Goal: Transaction & Acquisition: Obtain resource

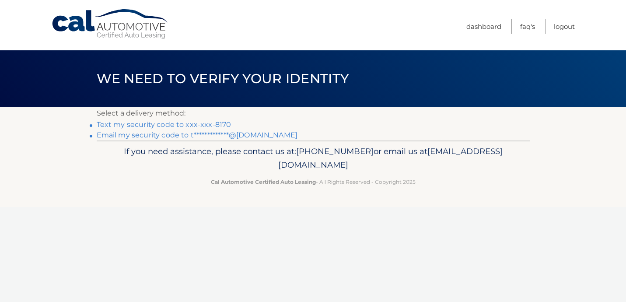
click at [174, 124] on link "Text my security code to xxx-xxx-8170" at bounding box center [164, 124] width 135 height 8
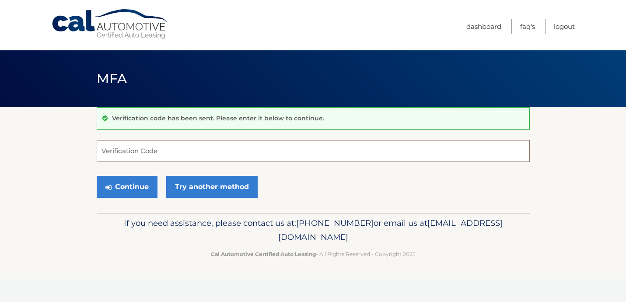
click at [141, 151] on input "Verification Code" at bounding box center [313, 151] width 433 height 22
type input "8"
type input "483050"
click at [120, 190] on button "Continue" at bounding box center [127, 187] width 61 height 22
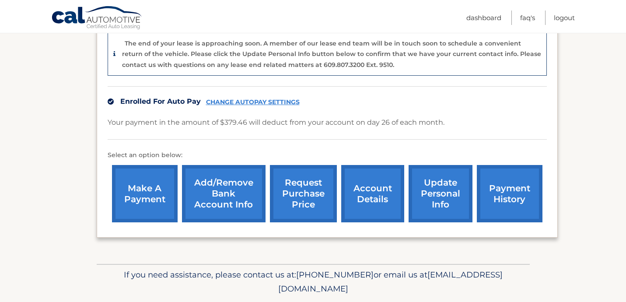
scroll to position [249, 0]
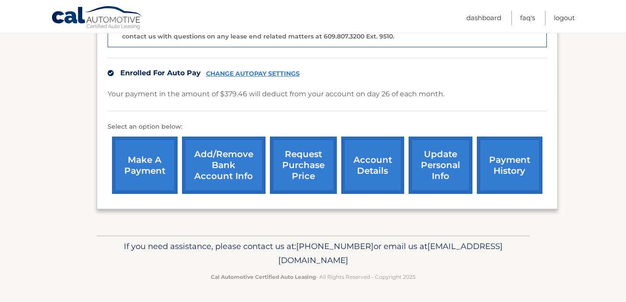
click at [312, 161] on link "request purchase price" at bounding box center [303, 165] width 67 height 57
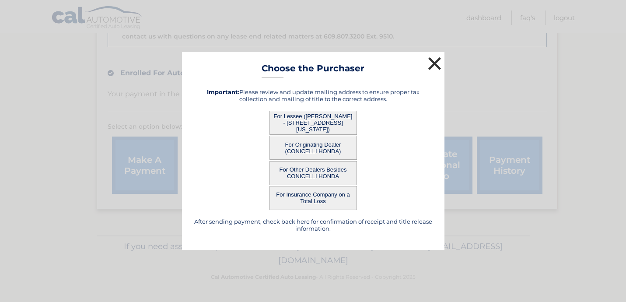
click at [433, 57] on button "×" at bounding box center [435, 64] width 18 height 18
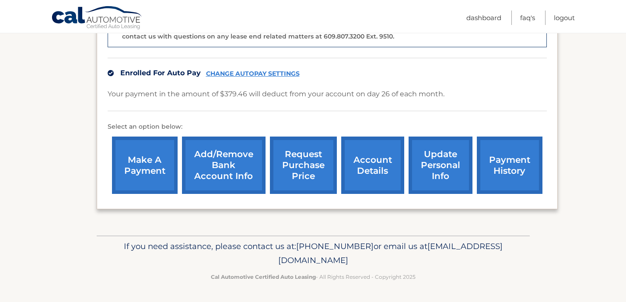
click at [375, 157] on link "account details" at bounding box center [372, 165] width 63 height 57
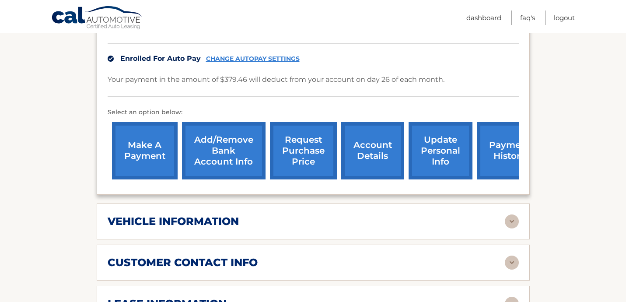
scroll to position [232, 0]
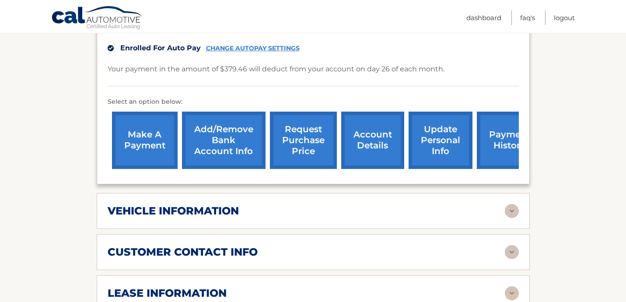
click at [452, 142] on link "update personal info" at bounding box center [441, 140] width 64 height 57
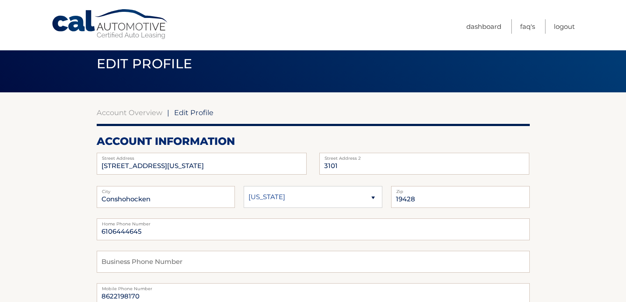
scroll to position [20, 0]
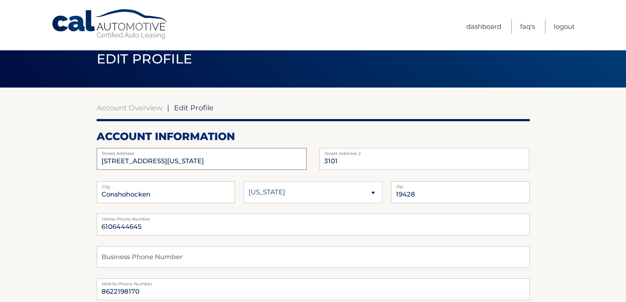
click at [228, 159] on input "301 Washington St" at bounding box center [202, 159] width 210 height 22
type input "3"
type input "270 Lawndale Ave"
click at [341, 160] on input "3101" at bounding box center [425, 159] width 210 height 22
type input "3"
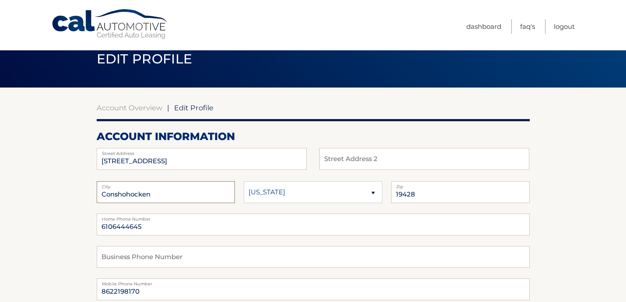
click at [160, 196] on input "Conshohocken" at bounding box center [166, 192] width 139 height 22
type input "C"
type input "King of Prussia"
click at [419, 188] on input "19428" at bounding box center [460, 192] width 139 height 22
click at [423, 196] on input "19428" at bounding box center [460, 192] width 139 height 22
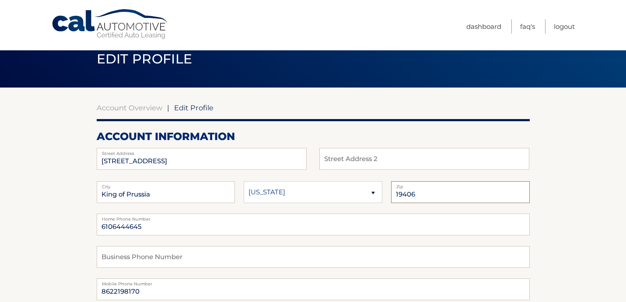
type input "19406"
click at [225, 231] on input "6106444645" at bounding box center [313, 225] width 433 height 22
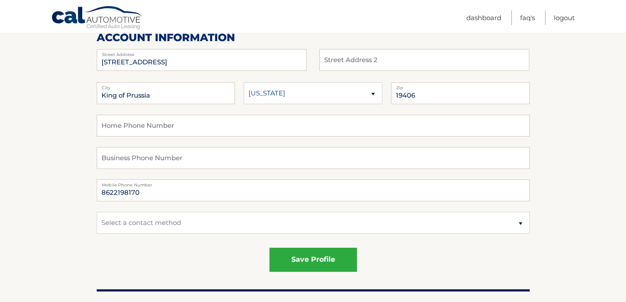
scroll to position [119, 0]
click at [142, 223] on select "Select a contact method Mobile Home" at bounding box center [313, 222] width 433 height 22
select select "1"
click at [97, 211] on select "Select a contact method Mobile Home" at bounding box center [313, 222] width 433 height 22
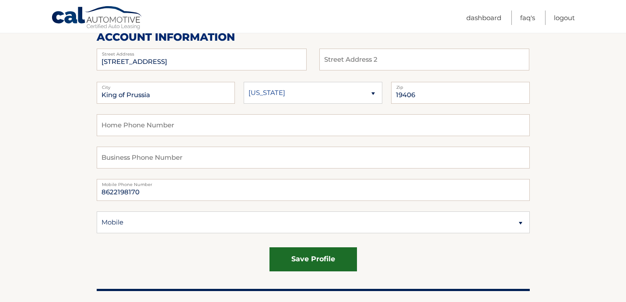
click at [291, 256] on button "save profile" at bounding box center [314, 259] width 88 height 24
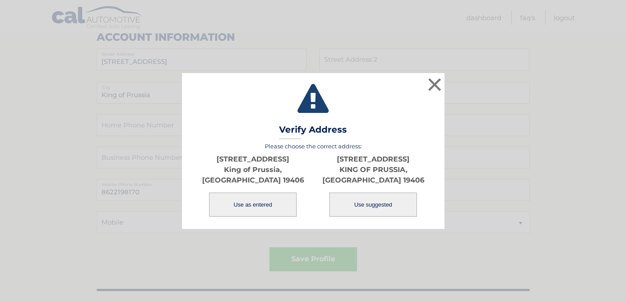
click at [373, 199] on button "Use suggested" at bounding box center [374, 205] width 88 height 24
type input "[STREET_ADDRESS]"
type input "KING OF PRUSSIA"
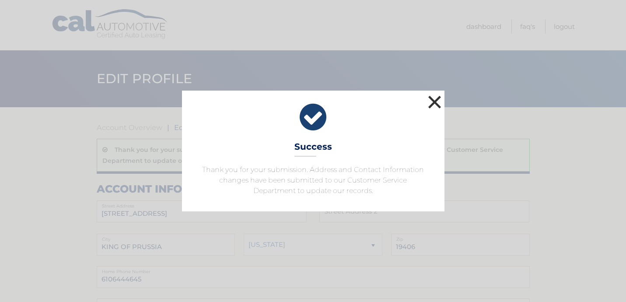
click at [435, 102] on button "×" at bounding box center [435, 102] width 18 height 18
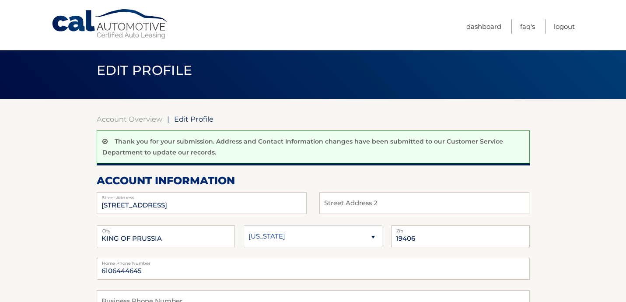
scroll to position [9, 0]
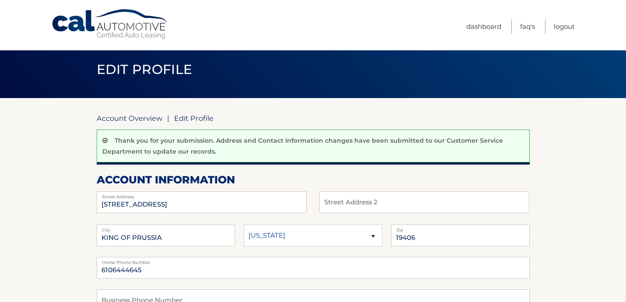
click at [150, 118] on link "Account Overview" at bounding box center [130, 118] width 66 height 9
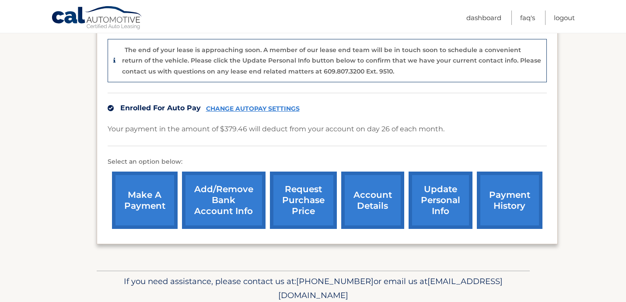
scroll to position [249, 0]
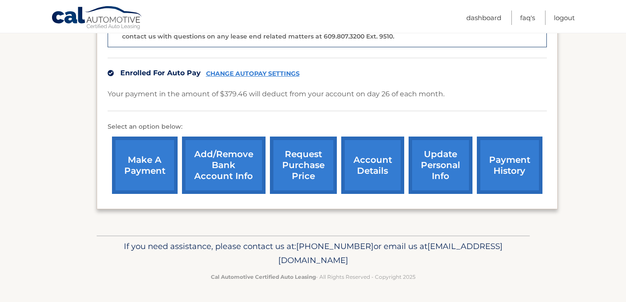
click at [363, 165] on link "account details" at bounding box center [372, 165] width 63 height 57
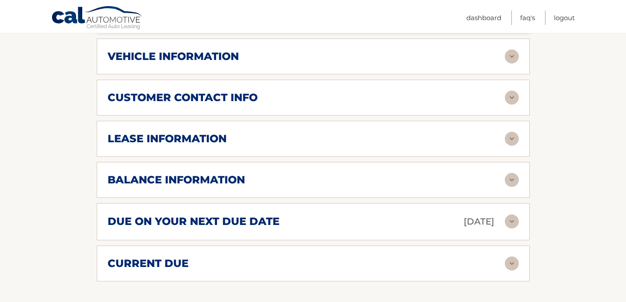
scroll to position [390, 0]
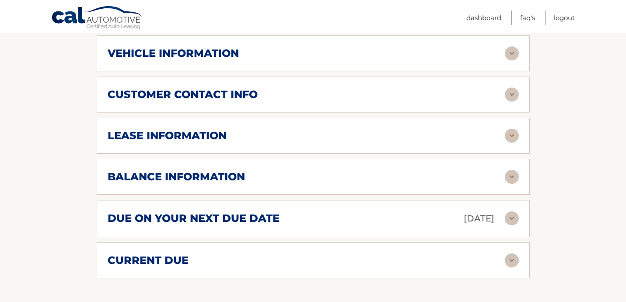
click at [508, 137] on img at bounding box center [512, 136] width 14 height 14
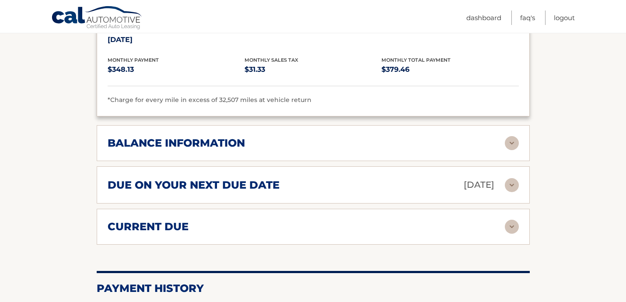
scroll to position [612, 0]
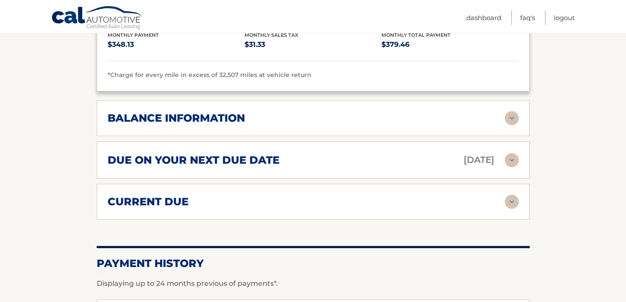
click at [506, 115] on img at bounding box center [512, 118] width 14 height 14
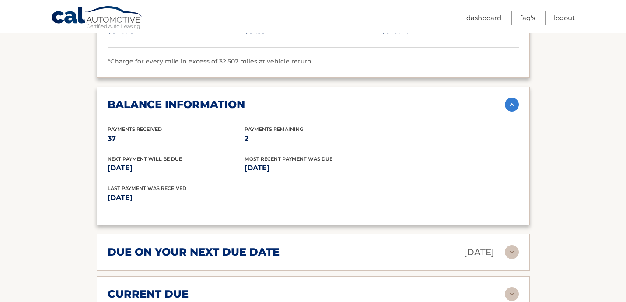
scroll to position [628, 0]
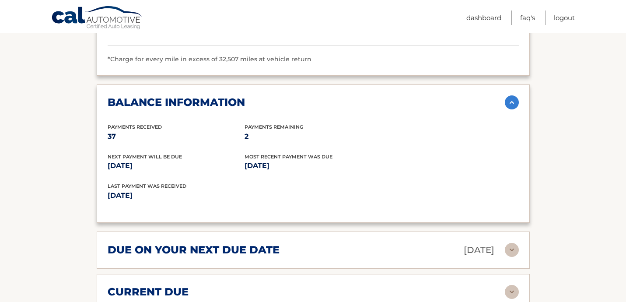
click at [511, 98] on img at bounding box center [512, 102] width 14 height 14
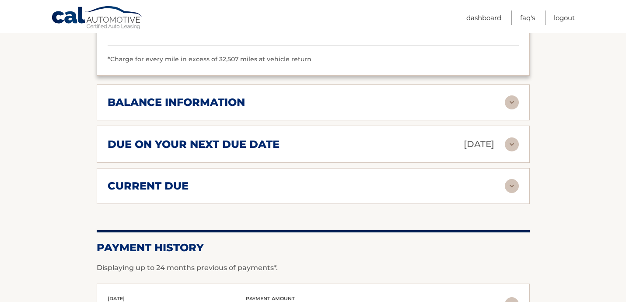
scroll to position [643, 0]
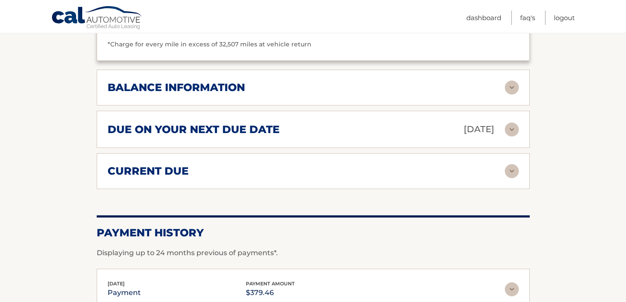
click at [513, 128] on img at bounding box center [512, 130] width 14 height 14
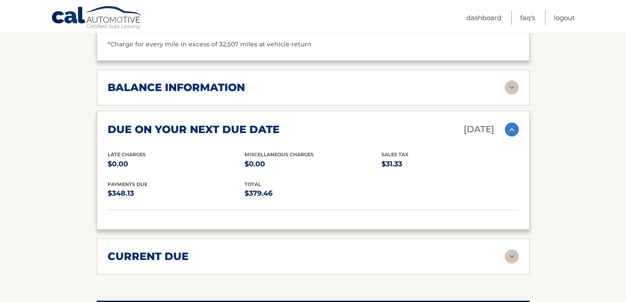
click at [513, 128] on img at bounding box center [512, 130] width 14 height 14
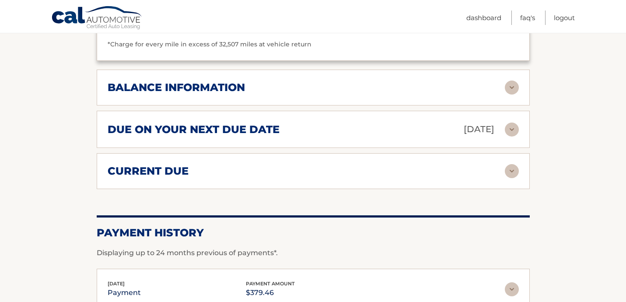
click at [509, 175] on img at bounding box center [512, 171] width 14 height 14
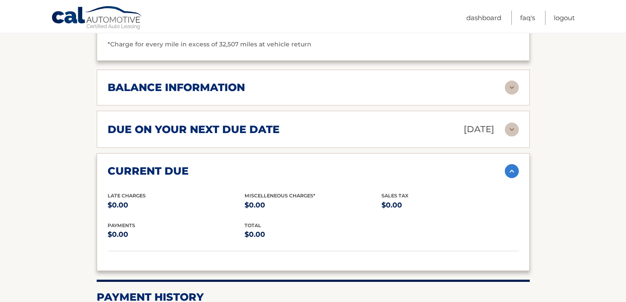
click at [509, 167] on img at bounding box center [512, 171] width 14 height 14
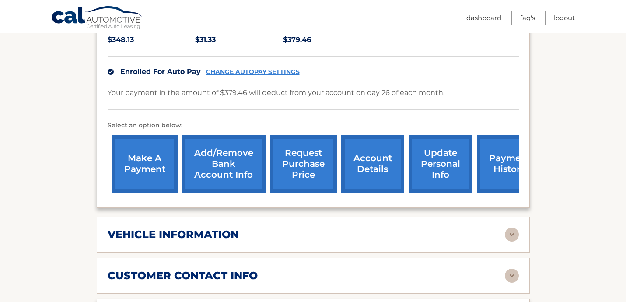
scroll to position [207, 0]
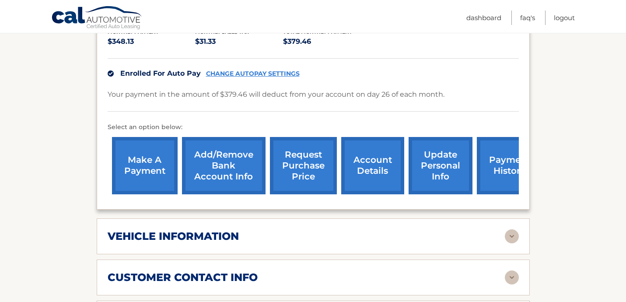
click at [299, 159] on link "request purchase price" at bounding box center [303, 165] width 67 height 57
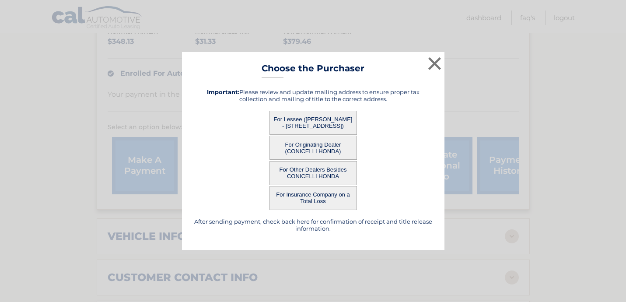
click at [307, 168] on button "For Other Dealers Besides CONICELLI HONDA" at bounding box center [314, 173] width 88 height 24
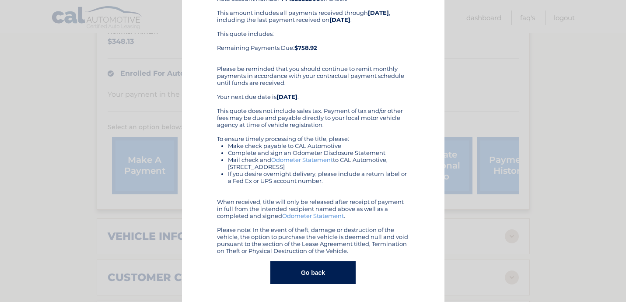
scroll to position [0, 0]
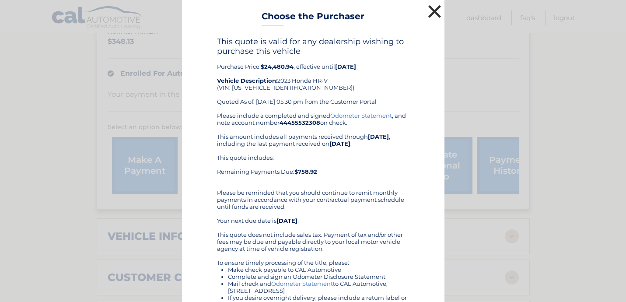
click at [432, 8] on button "×" at bounding box center [435, 12] width 18 height 18
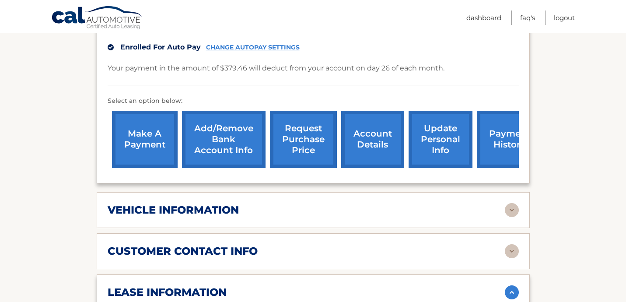
scroll to position [240, 0]
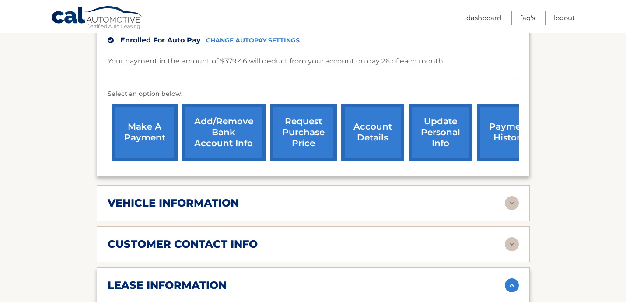
click at [302, 130] on link "request purchase price" at bounding box center [303, 132] width 67 height 57
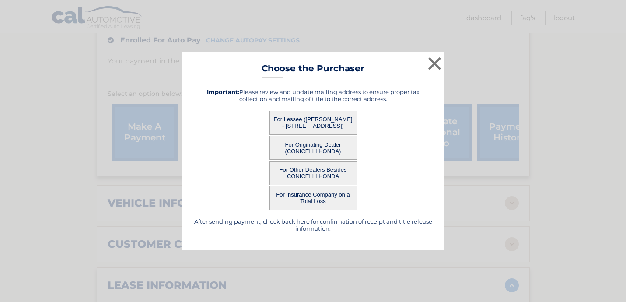
click at [303, 149] on button "For Originating Dealer (CONICELLI HONDA)" at bounding box center [314, 148] width 88 height 24
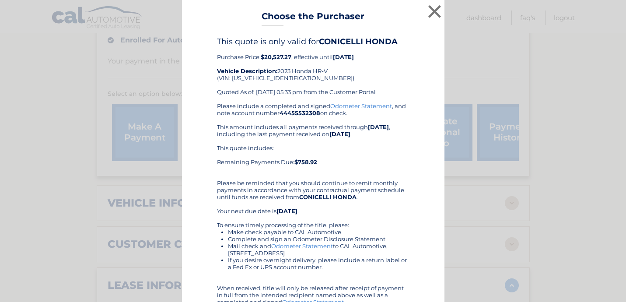
scroll to position [86, 0]
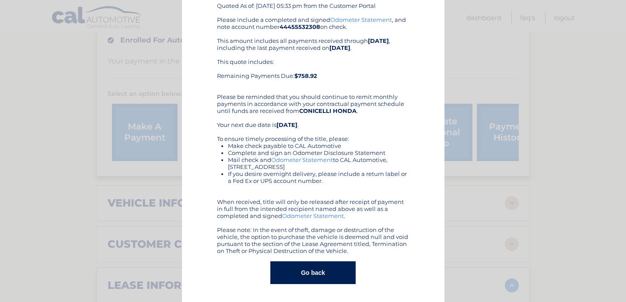
click at [306, 271] on button "Go back" at bounding box center [313, 272] width 85 height 23
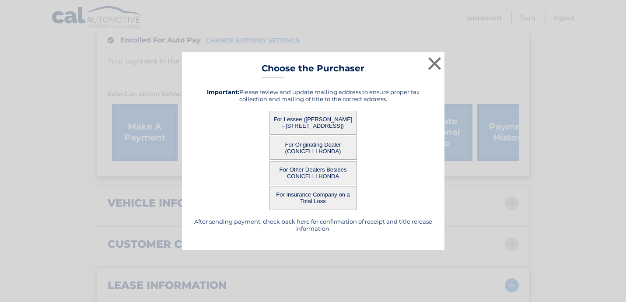
click at [305, 119] on button "For Lessee ([PERSON_NAME] - [STREET_ADDRESS])" at bounding box center [314, 123] width 88 height 24
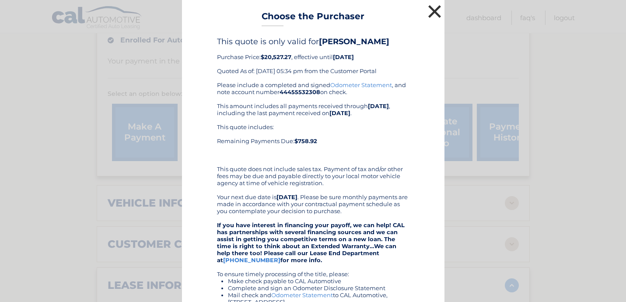
click at [436, 12] on button "×" at bounding box center [435, 12] width 18 height 18
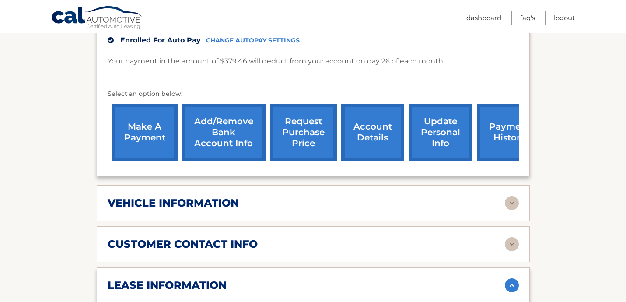
click at [297, 137] on link "request purchase price" at bounding box center [303, 132] width 67 height 57
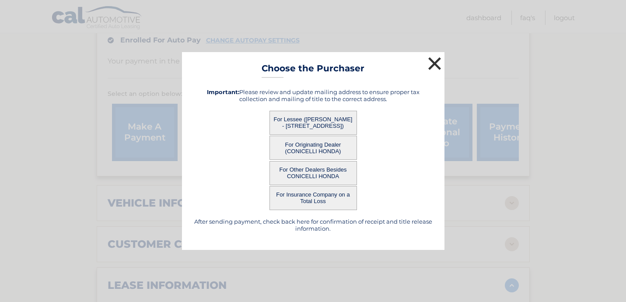
click at [432, 64] on button "×" at bounding box center [435, 64] width 18 height 18
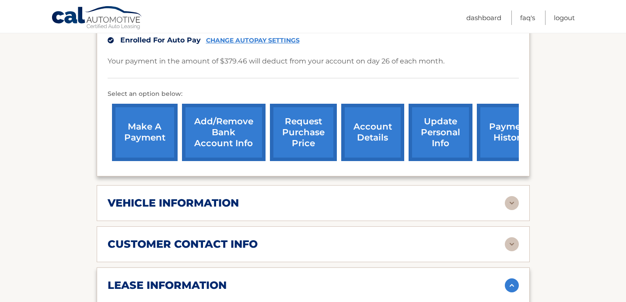
click at [306, 129] on link "request purchase price" at bounding box center [303, 132] width 67 height 57
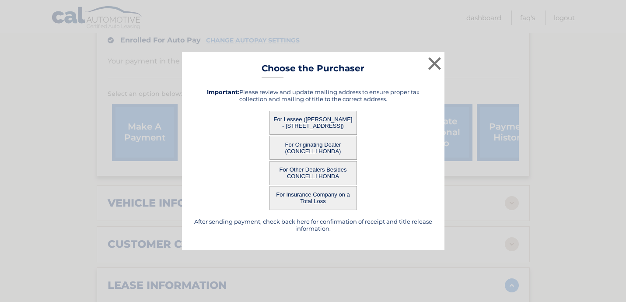
click at [321, 172] on button "For Other Dealers Besides CONICELLI HONDA" at bounding box center [314, 173] width 88 height 24
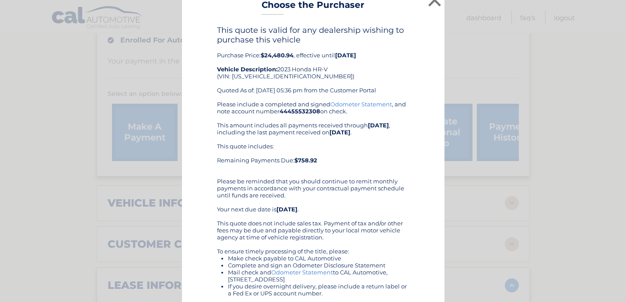
scroll to position [3, 0]
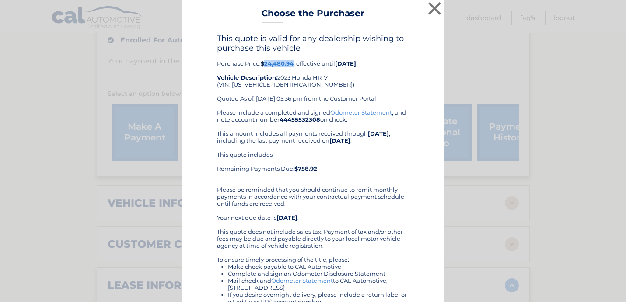
drag, startPoint x: 266, startPoint y: 63, endPoint x: 295, endPoint y: 65, distance: 29.8
click at [295, 65] on div "This quote is valid for any dealership wishing to purchase this vehicle Purchas…" at bounding box center [313, 71] width 193 height 75
copy b "24,480.94"
click at [428, 7] on button "×" at bounding box center [435, 9] width 18 height 18
